Goal: Task Accomplishment & Management: Complete application form

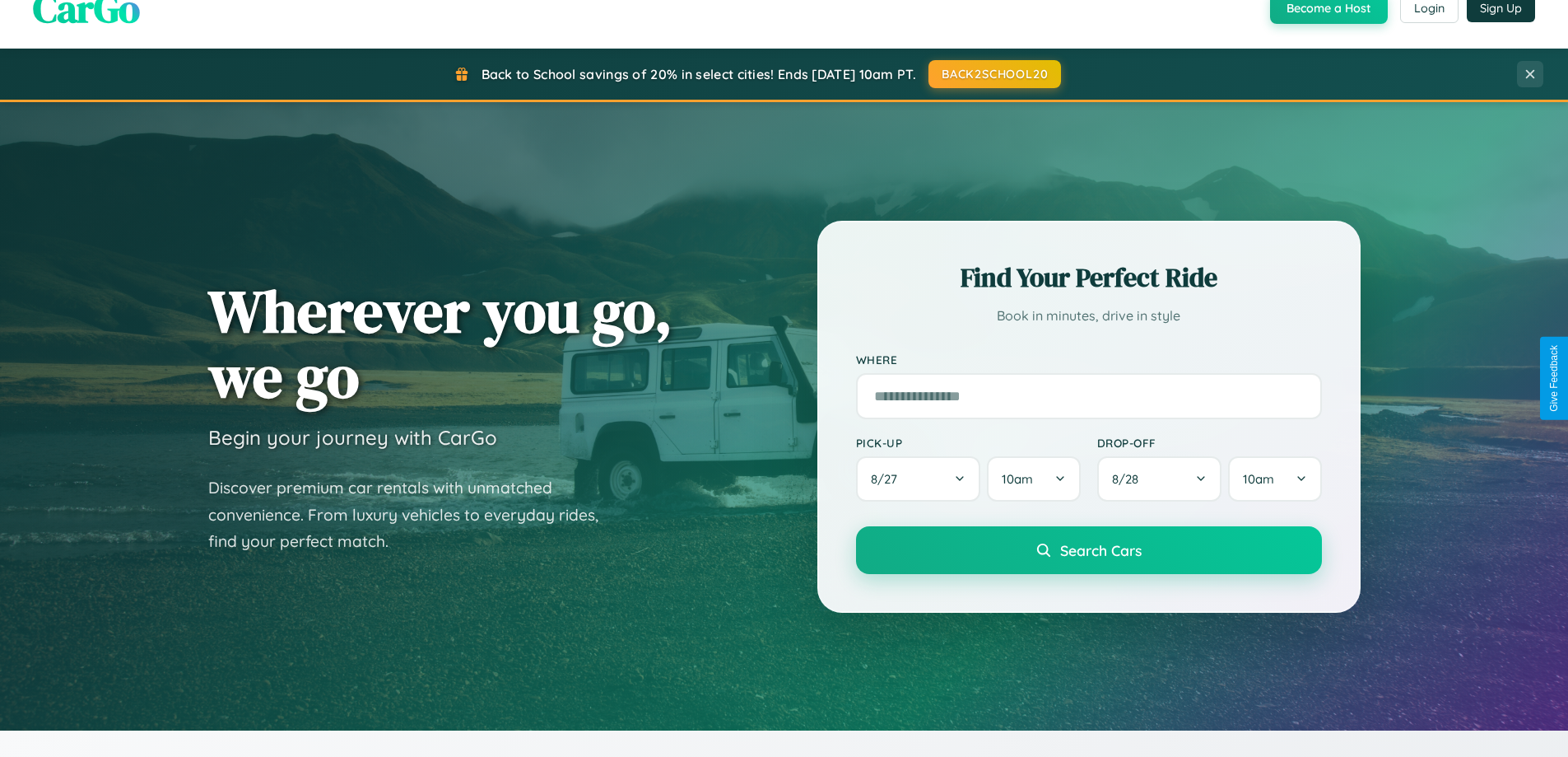
scroll to position [3168, 0]
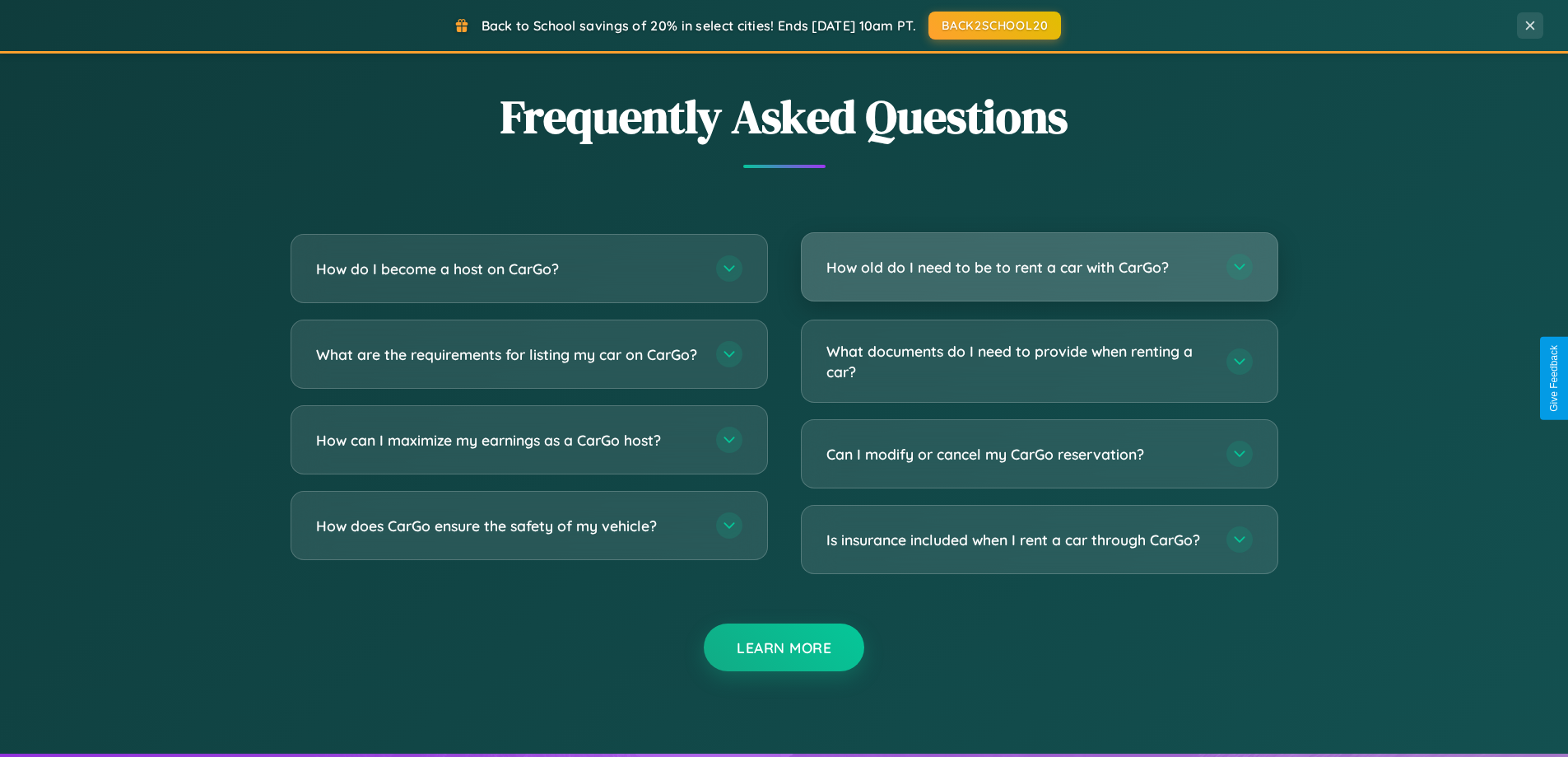
click at [1038, 267] on h3 "How old do I need to be to rent a car with CarGo?" at bounding box center [1018, 267] width 383 height 21
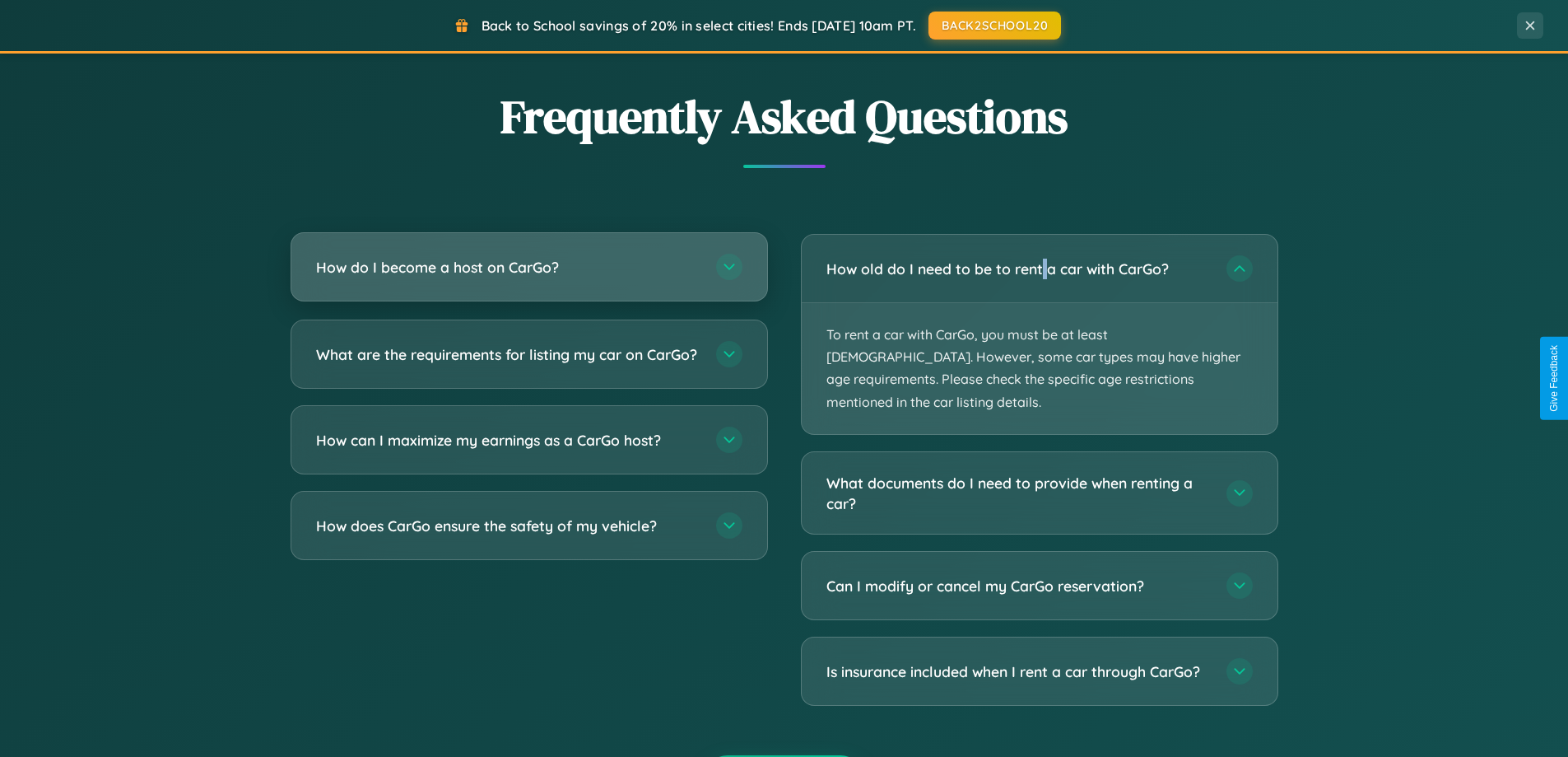
click at [528, 268] on h3 "How do I become a host on CarGo?" at bounding box center [508, 267] width 383 height 21
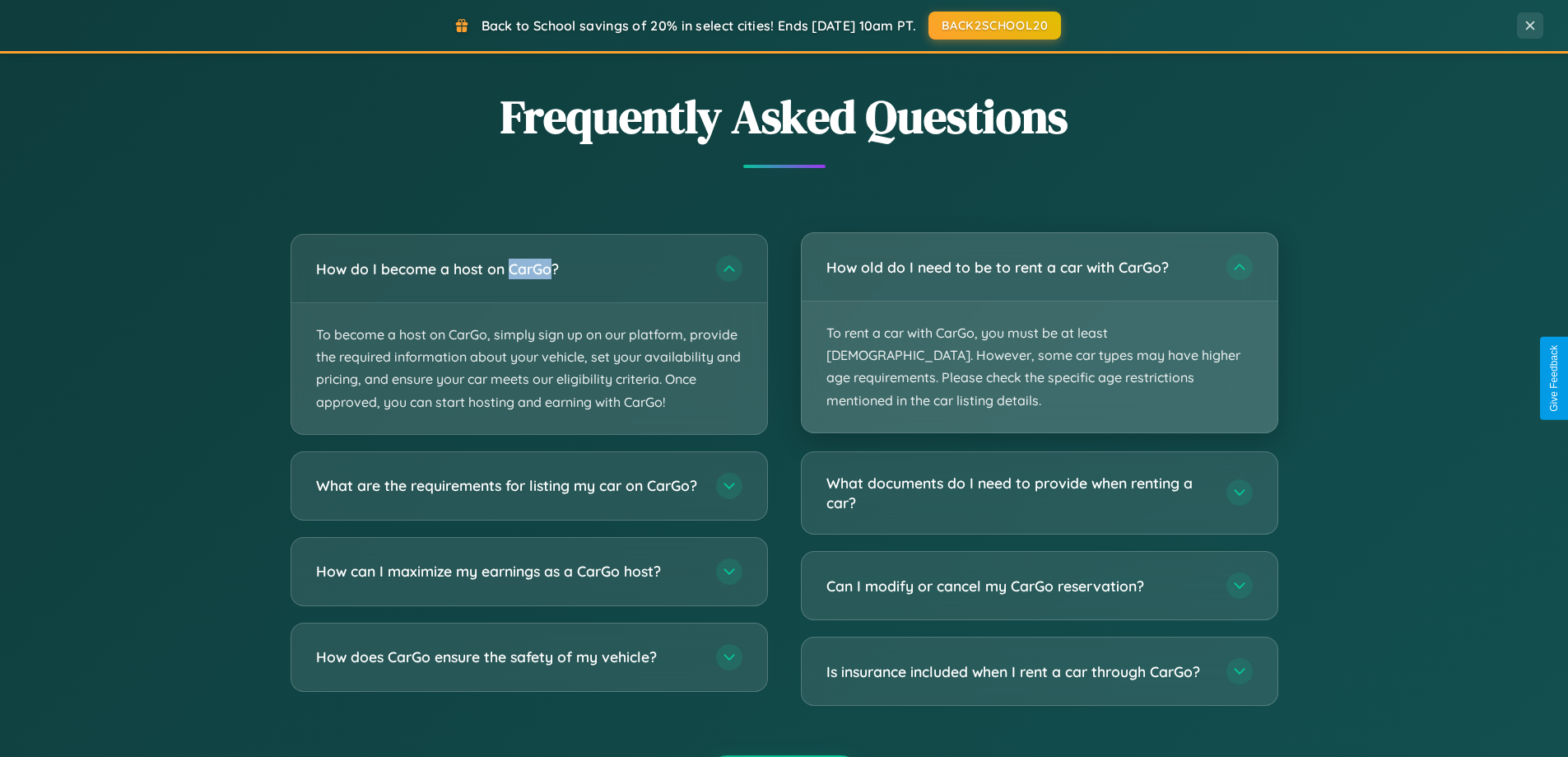
click at [1038, 323] on p "To rent a car with CarGo, you must be at least [DEMOGRAPHIC_DATA]. However, som…" at bounding box center [1039, 367] width 476 height 131
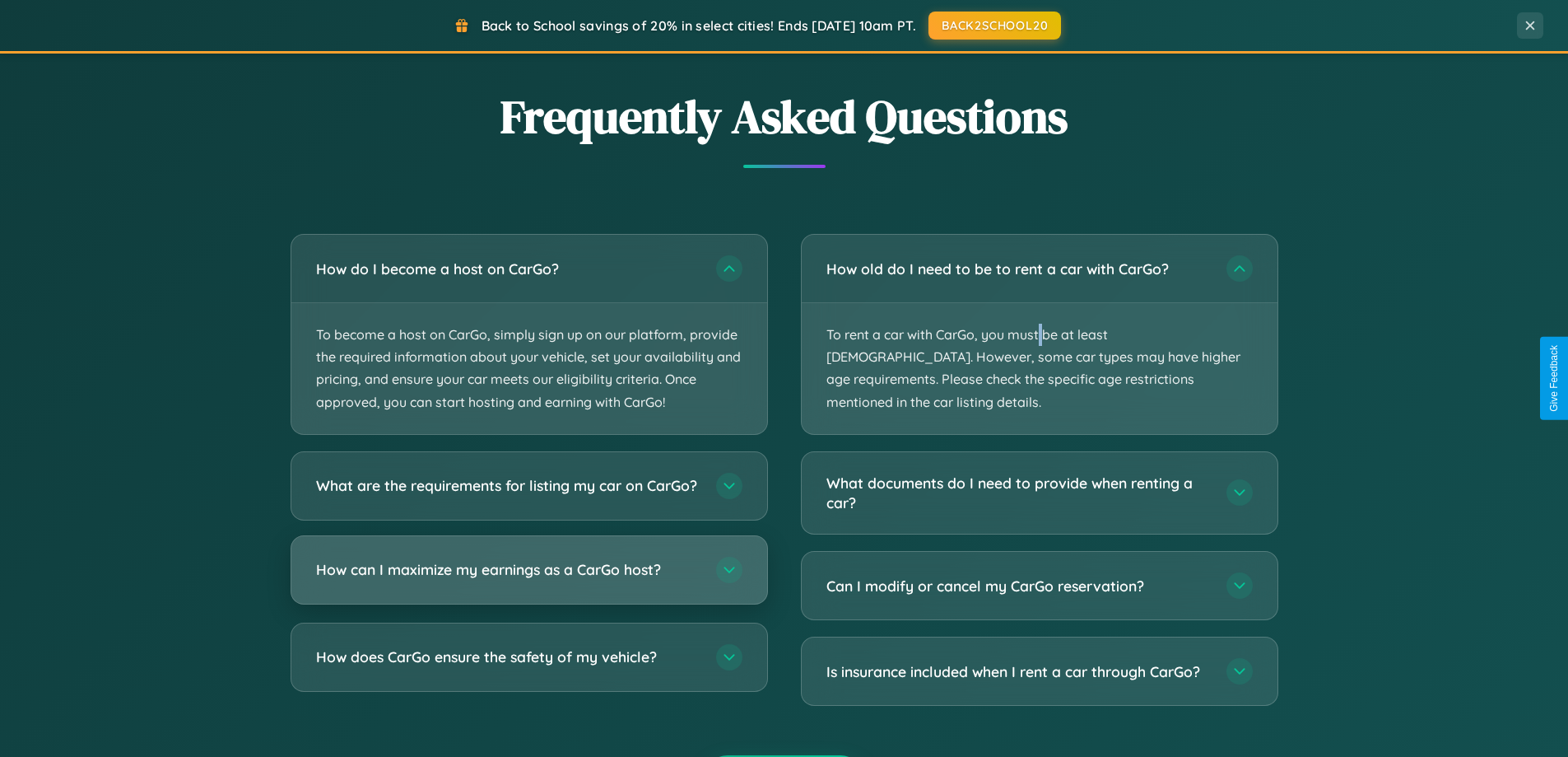
click at [528, 580] on h3 "How can I maximize my earnings as a CarGo host?" at bounding box center [508, 569] width 383 height 21
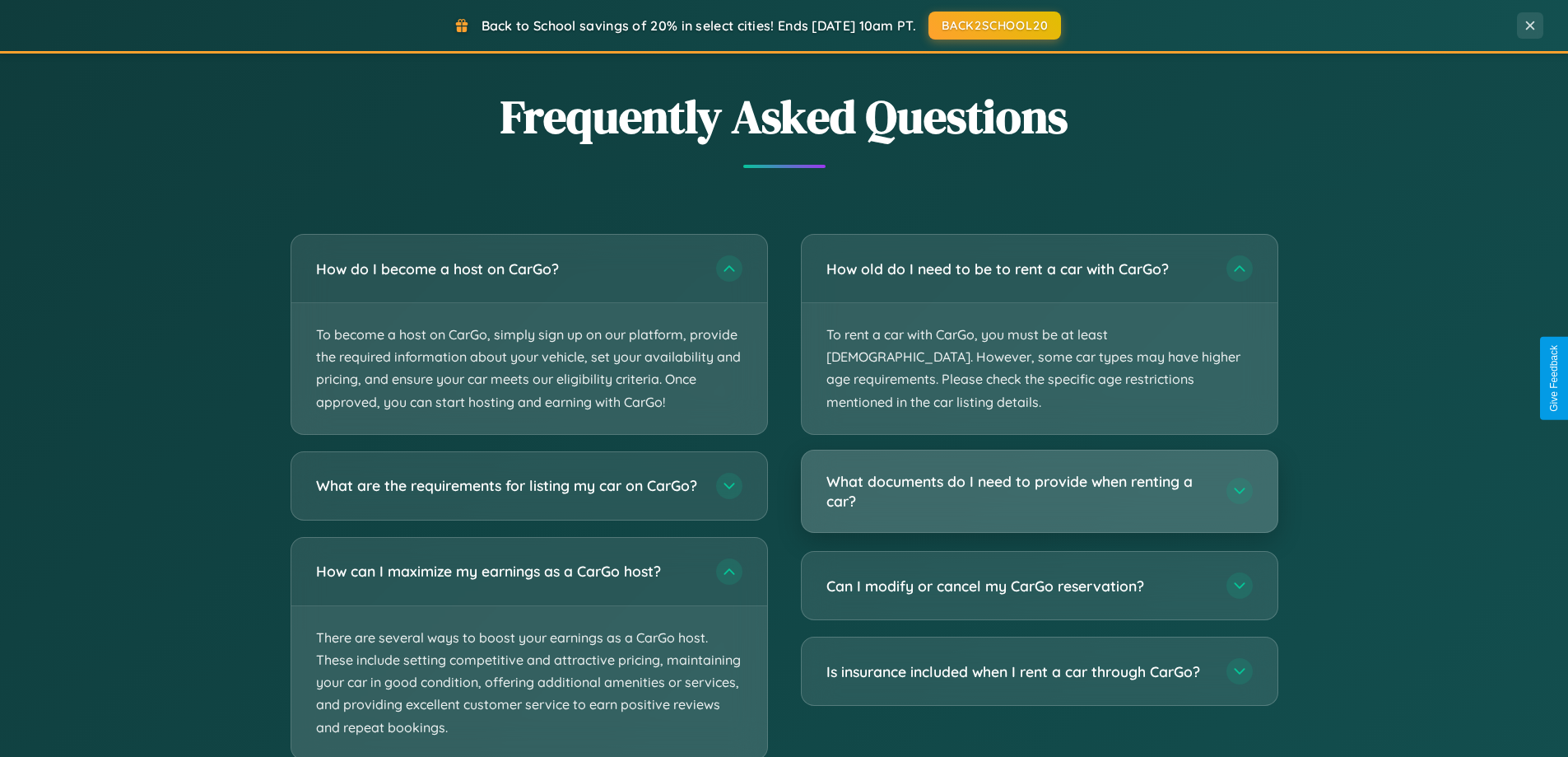
click at [1038, 471] on h3 "What documents do I need to provide when renting a car?" at bounding box center [1018, 491] width 383 height 40
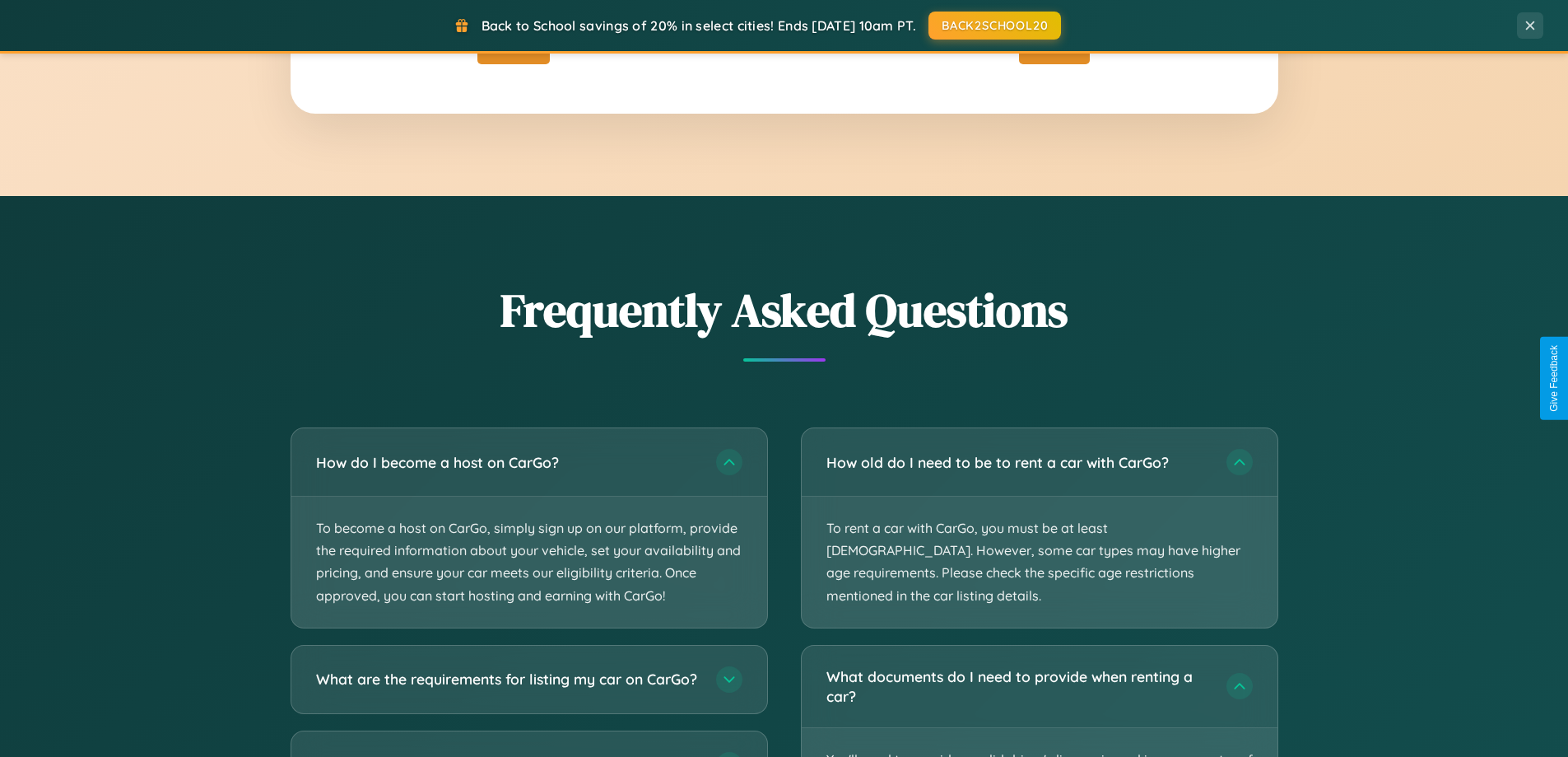
scroll to position [0, 0]
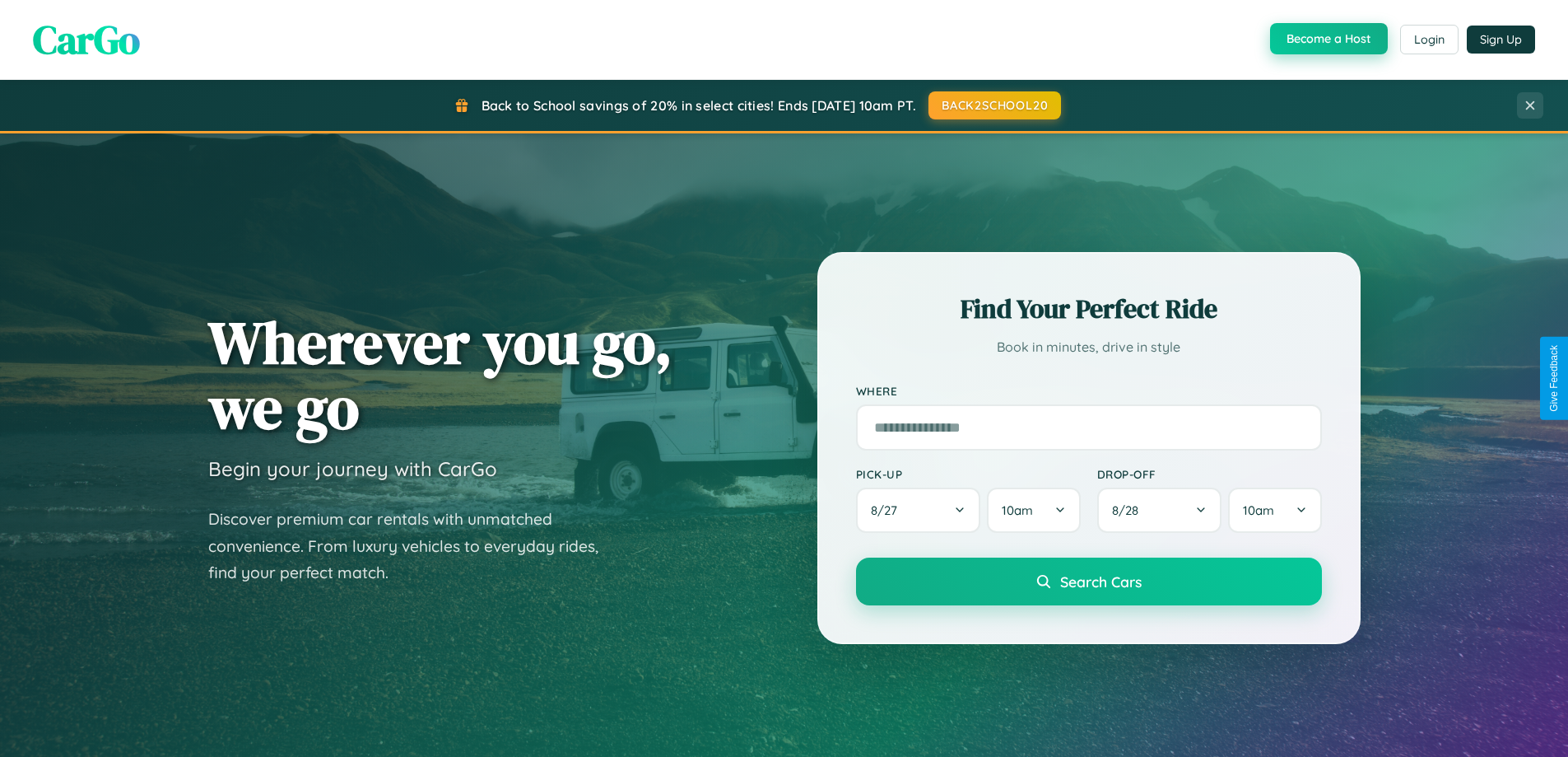
click at [1327, 39] on button "Become a Host" at bounding box center [1328, 39] width 117 height 32
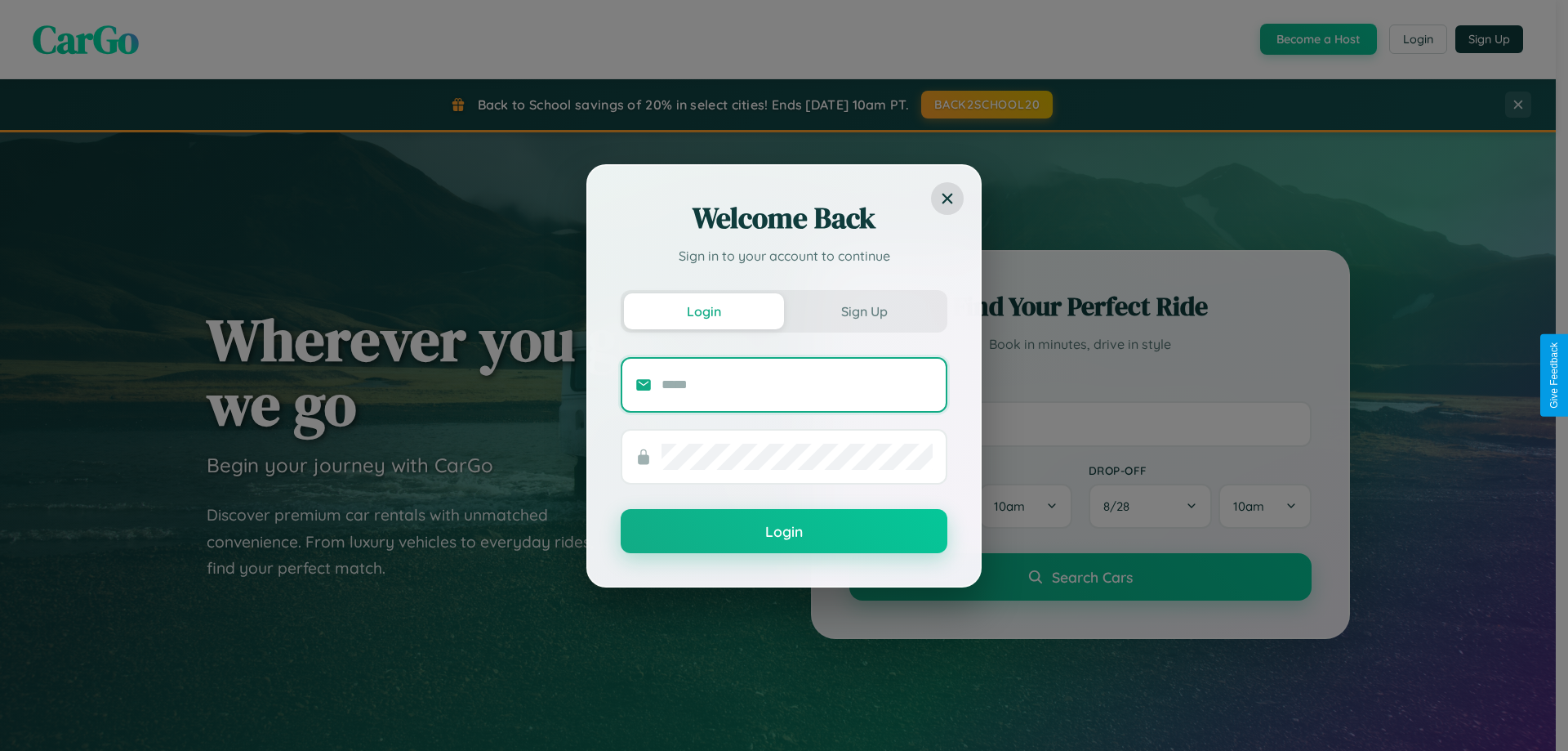
click at [797, 384] on input "text" at bounding box center [797, 384] width 271 height 26
type input "**********"
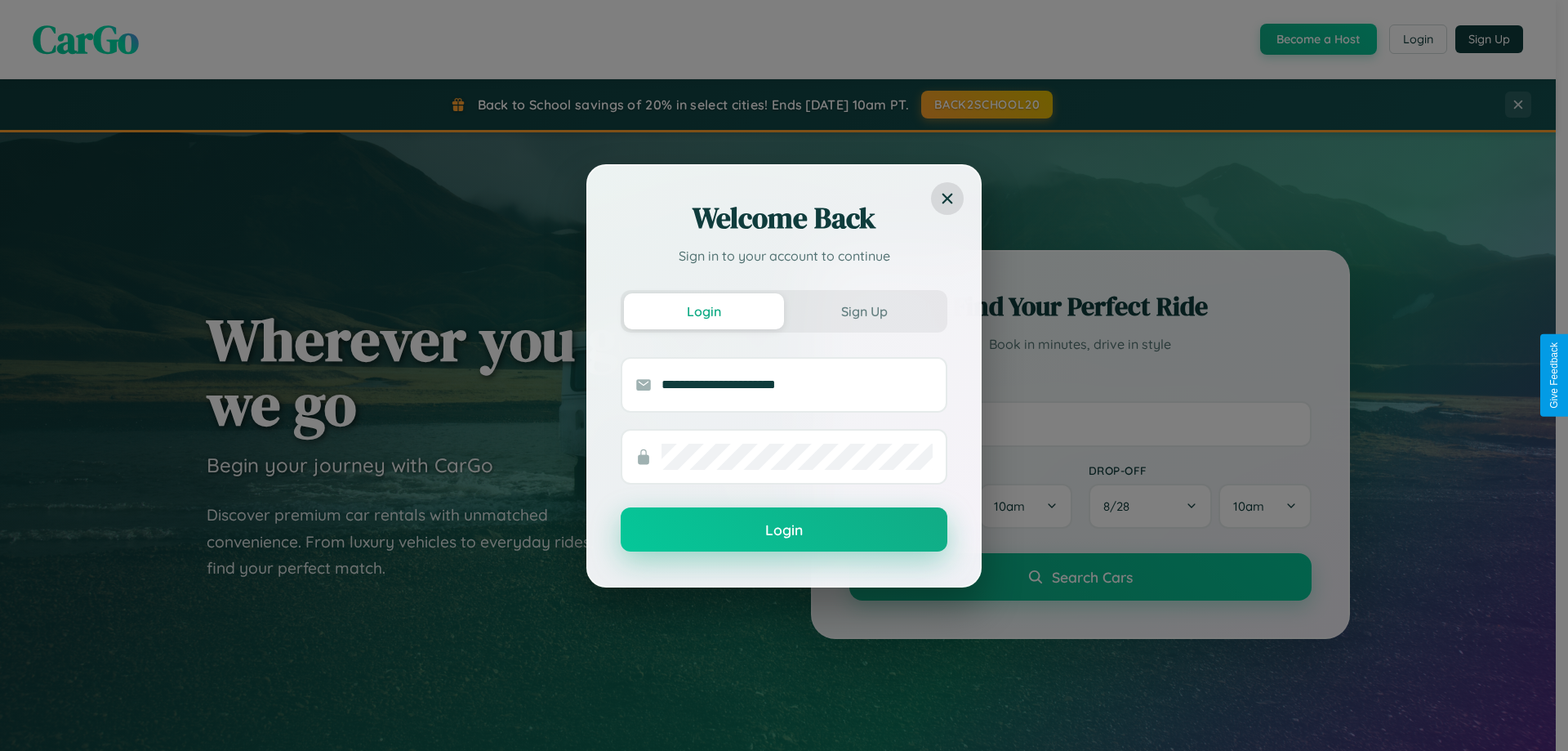
click at [784, 530] on button "Login" at bounding box center [784, 529] width 327 height 44
